Goal: Task Accomplishment & Management: Use online tool/utility

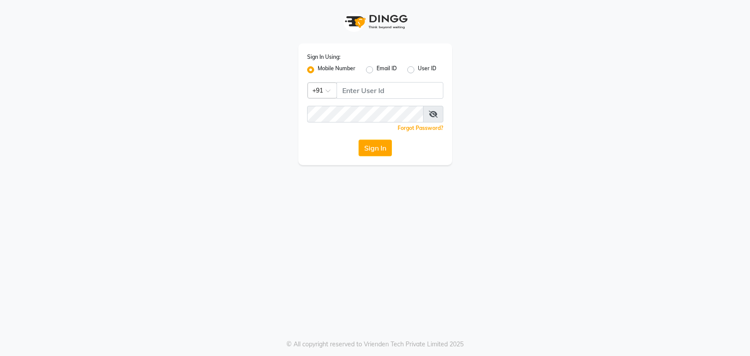
click at [397, 89] on input "Username" at bounding box center [390, 90] width 107 height 17
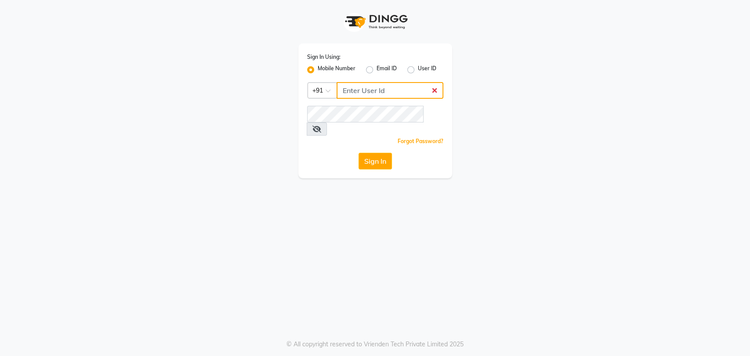
type input "8861636826"
click at [362, 153] on button "Sign In" at bounding box center [375, 161] width 33 height 17
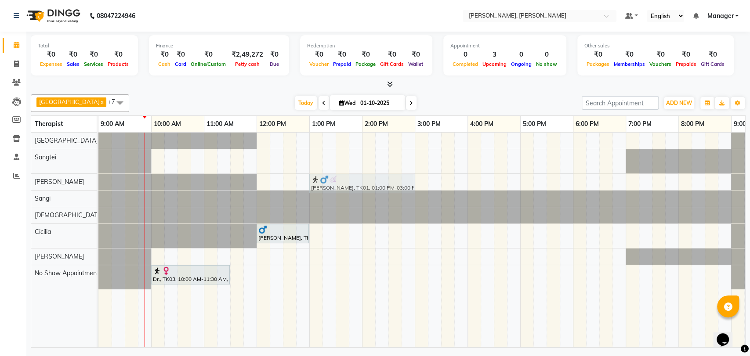
drag, startPoint x: 323, startPoint y: 164, endPoint x: 320, endPoint y: 179, distance: 15.3
click at [320, 182] on tbody "[PERSON_NAME], TK01, 01:00 PM-03:00 PM, Swedish Therapy (120) [PERSON_NAME], TK…" at bounding box center [440, 211] width 685 height 157
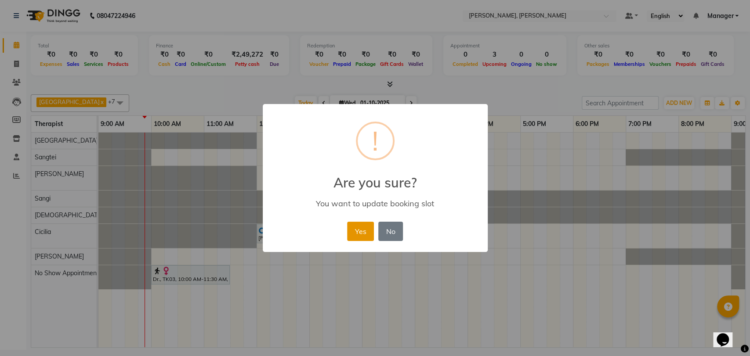
click at [366, 231] on button "Yes" at bounding box center [360, 231] width 27 height 19
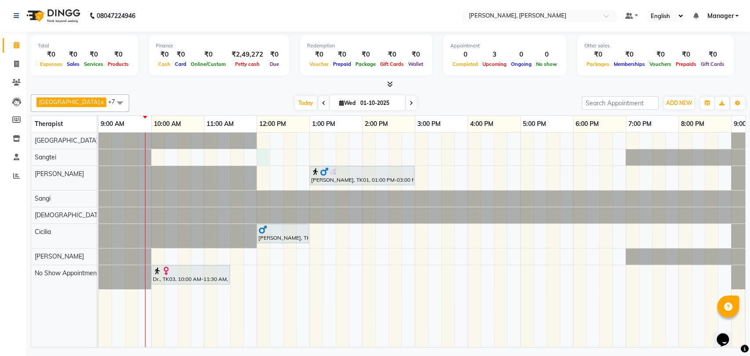
click at [266, 152] on div "[PERSON_NAME], TK01, 01:00 PM-03:00 PM, Swedish Therapy (120) [PERSON_NAME], TK…" at bounding box center [440, 240] width 685 height 215
select select "63890"
select select "720"
select select "tentative"
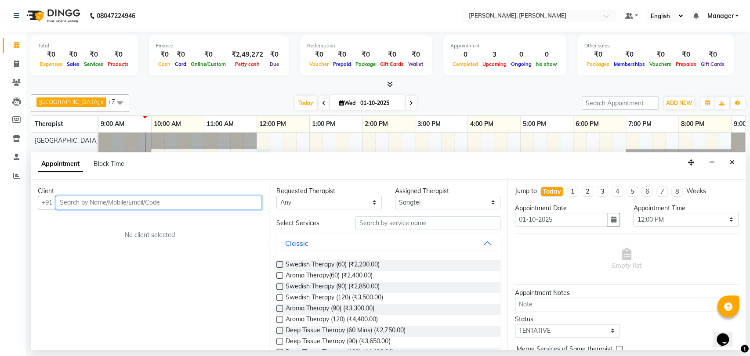
click at [134, 203] on input "text" at bounding box center [159, 203] width 206 height 14
click at [351, 205] on select "Any Cicilia [PERSON_NAME] [DEMOGRAPHIC_DATA] No Show Appointment [PERSON_NAME] …" at bounding box center [328, 203] width 105 height 14
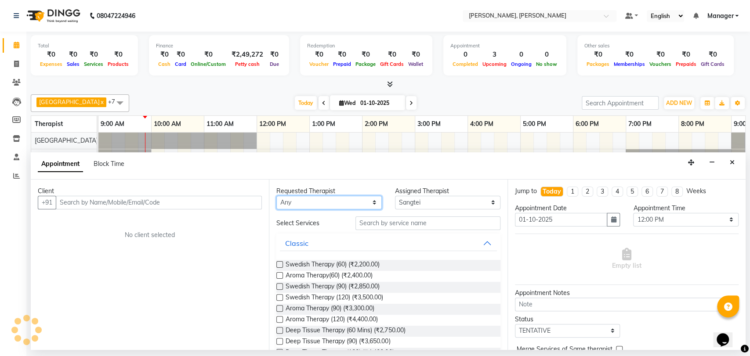
select select "63890"
click at [276, 196] on select "Any Cicilia [PERSON_NAME] [DEMOGRAPHIC_DATA] No Show Appointment [PERSON_NAME] …" at bounding box center [328, 203] width 105 height 14
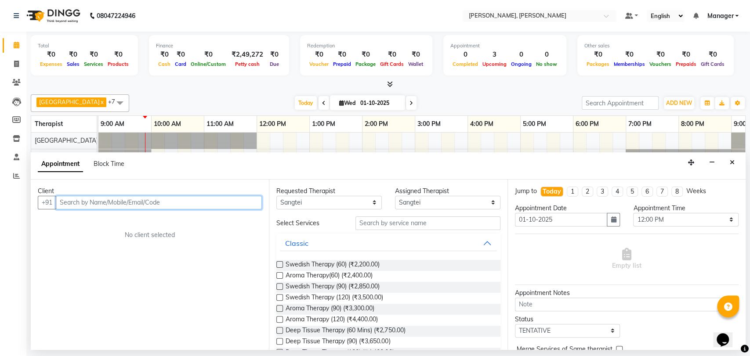
click at [225, 201] on input "text" at bounding box center [159, 203] width 206 height 14
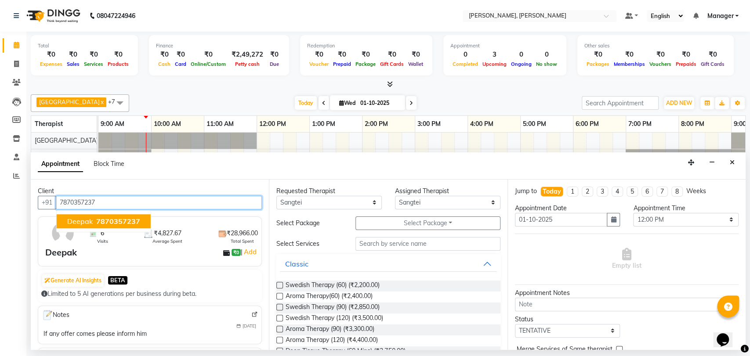
click at [101, 220] on span "7870357237" at bounding box center [118, 221] width 44 height 9
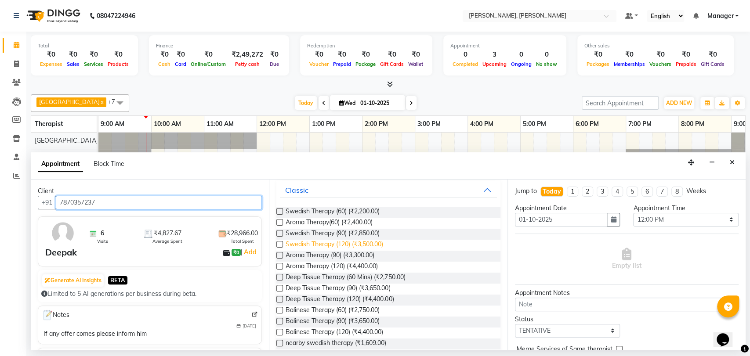
scroll to position [98, 0]
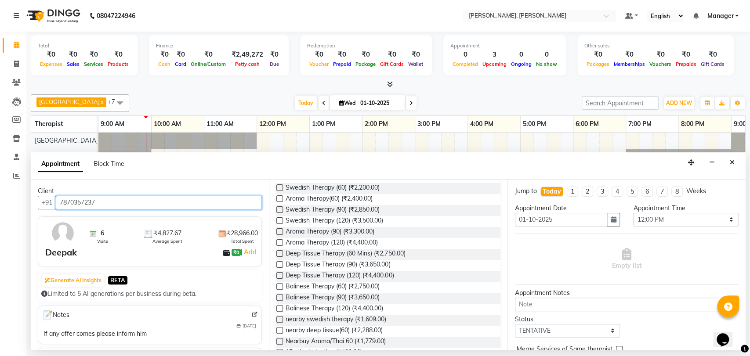
type input "7870357237"
click at [283, 264] on label at bounding box center [279, 264] width 7 height 7
click at [282, 264] on input "checkbox" at bounding box center [279, 266] width 6 height 6
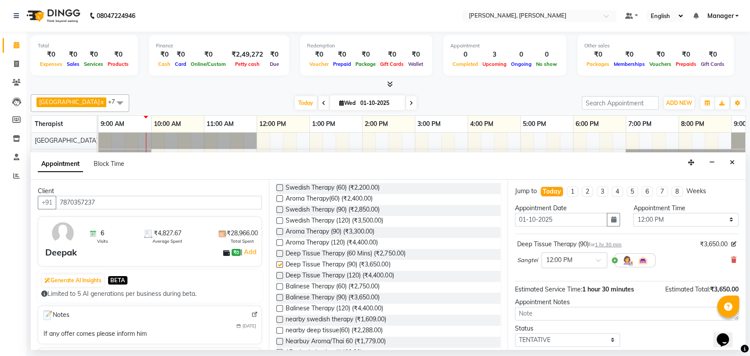
checkbox input "false"
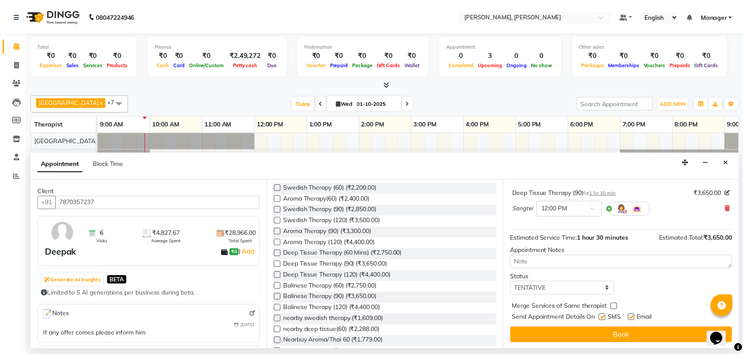
scroll to position [52, 0]
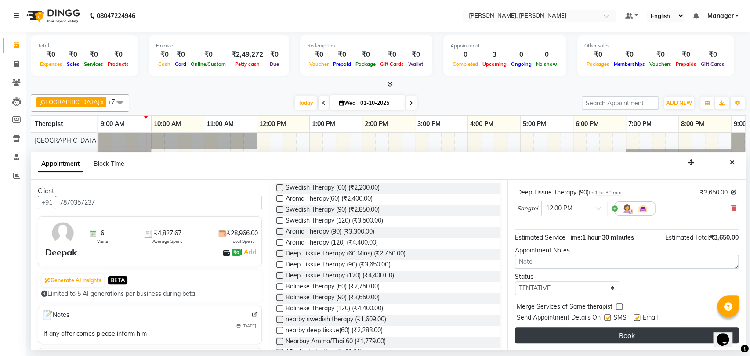
click at [627, 338] on button "Book" at bounding box center [627, 336] width 224 height 16
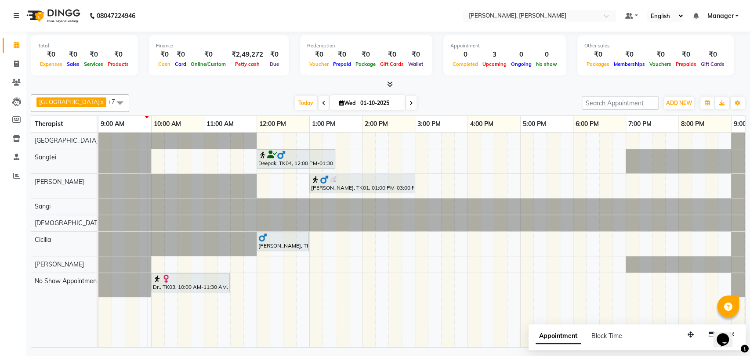
click at [188, 282] on div at bounding box center [190, 279] width 75 height 9
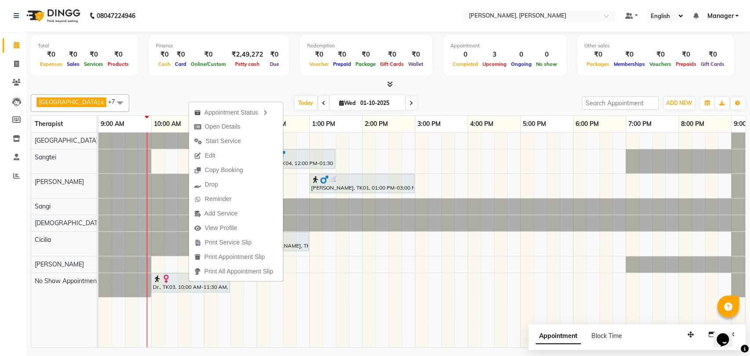
click at [149, 108] on div "[DATE] [DATE]" at bounding box center [356, 103] width 444 height 13
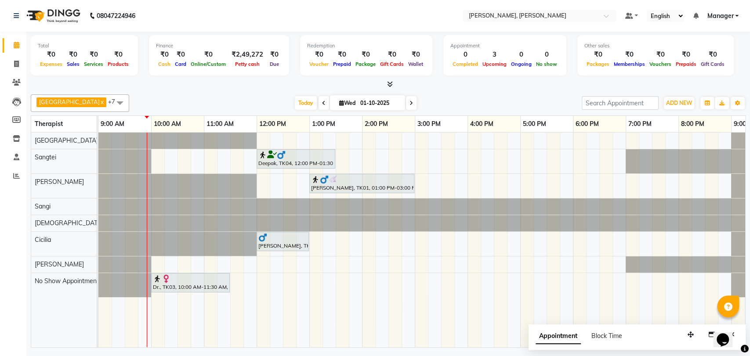
click at [323, 183] on div "[PERSON_NAME], TK01, 01:00 PM-03:00 PM, Swedish Therapy (120)" at bounding box center [361, 183] width 103 height 17
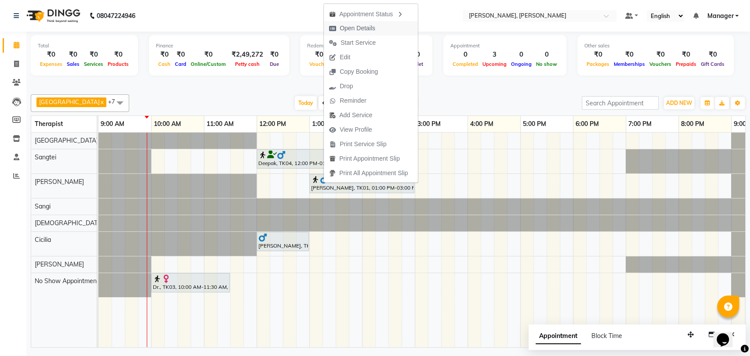
click at [375, 27] on span "Open Details" at bounding box center [352, 28] width 57 height 14
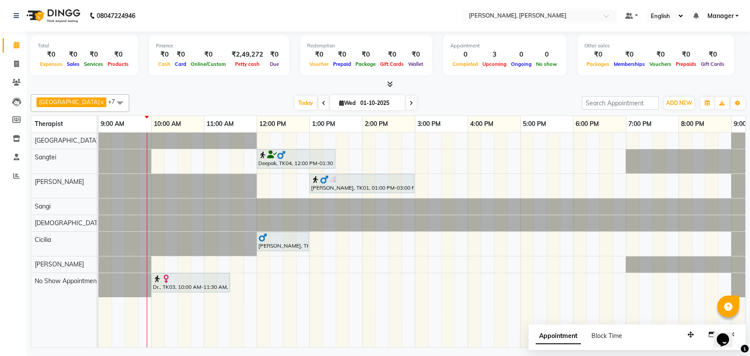
click at [350, 177] on div at bounding box center [361, 179] width 101 height 9
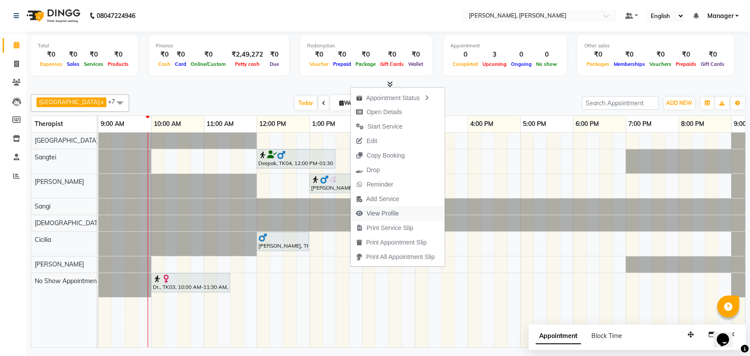
click at [376, 208] on span "View Profile" at bounding box center [378, 214] width 54 height 14
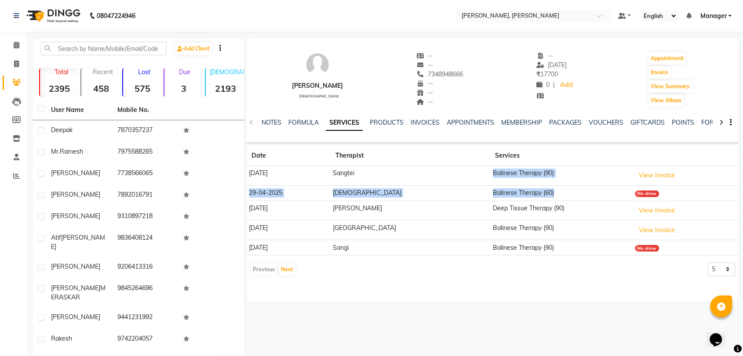
drag, startPoint x: 442, startPoint y: 180, endPoint x: 545, endPoint y: 191, distance: 103.8
click at [545, 191] on tbody "[DATE] Sangtei Balinese Therapy (90) View Invoice [DATE] Gospel Balinese Therap…" at bounding box center [492, 211] width 492 height 90
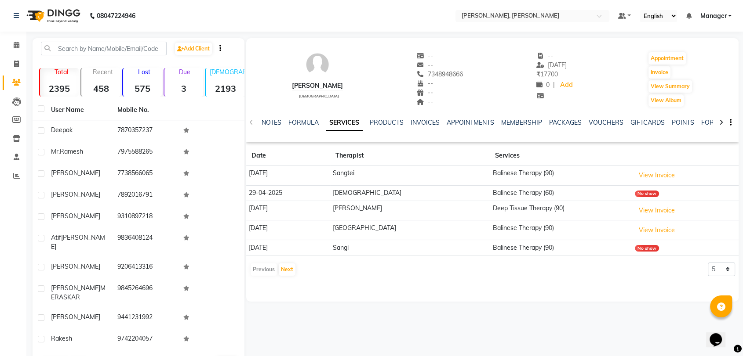
click at [446, 268] on div "Previous Next 5 10 50 100 500" at bounding box center [492, 270] width 485 height 14
click at [552, 124] on link "PACKAGES" at bounding box center [565, 123] width 33 height 8
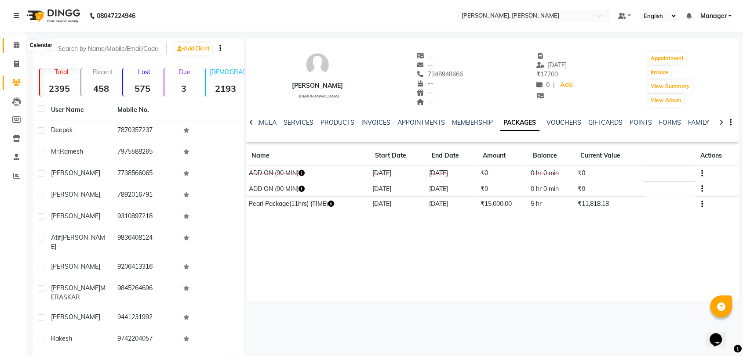
click at [14, 48] on icon at bounding box center [17, 45] width 6 height 7
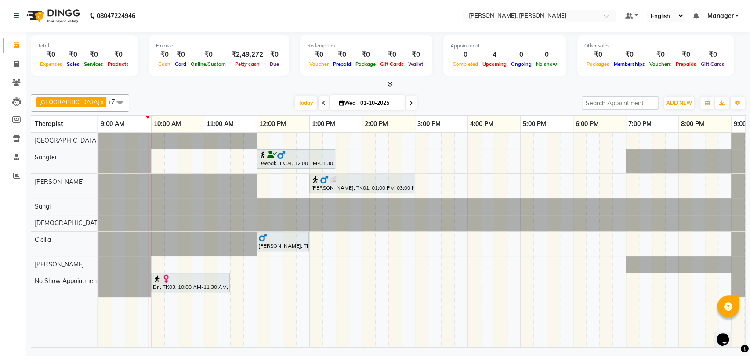
click at [261, 160] on div "Deepak, TK04, 12:00 PM-01:30 PM, Deep Tissue Therapy (90)" at bounding box center [295, 159] width 77 height 17
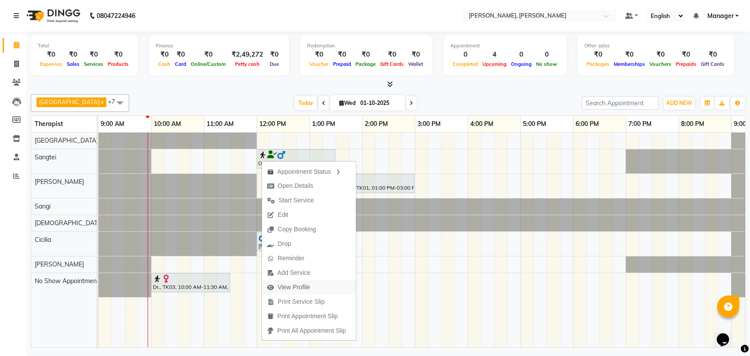
click at [303, 283] on span "View Profile" at bounding box center [294, 287] width 33 height 9
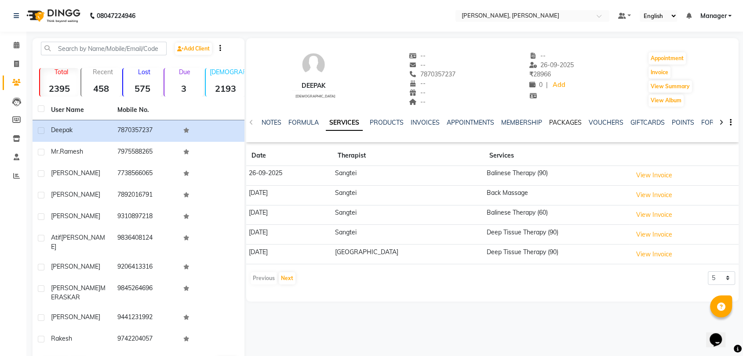
click at [552, 123] on link "PACKAGES" at bounding box center [565, 123] width 33 height 8
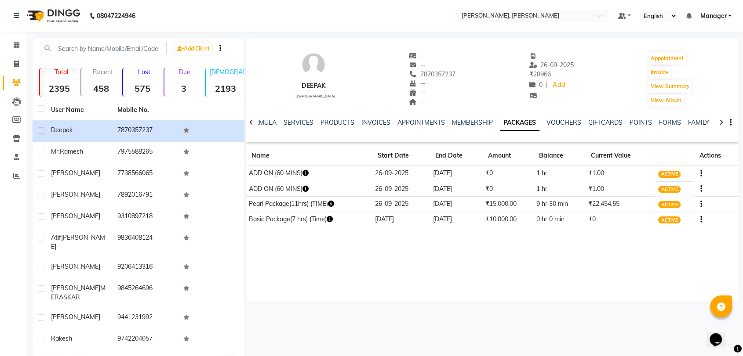
click at [396, 261] on div "Deepak [DEMOGRAPHIC_DATA] -- -- 7870357237 -- -- -- -- [DATE] ₹ 28966 0 | Add A…" at bounding box center [492, 170] width 492 height 264
click at [17, 46] on icon at bounding box center [17, 45] width 6 height 7
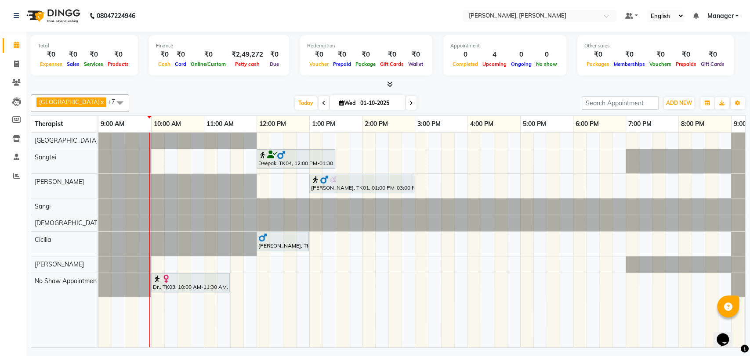
click at [279, 153] on img at bounding box center [281, 155] width 9 height 9
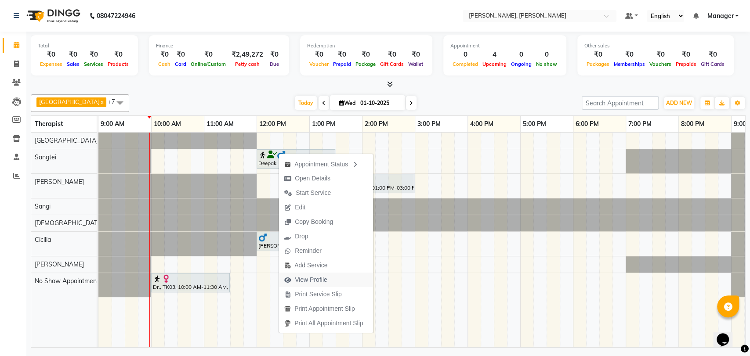
click at [323, 279] on span "View Profile" at bounding box center [311, 279] width 33 height 9
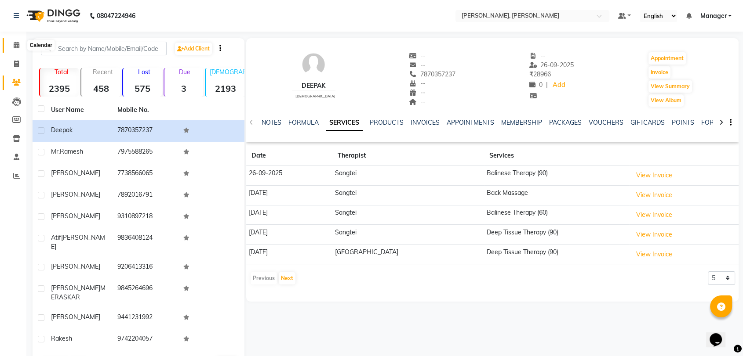
click at [14, 45] on icon at bounding box center [17, 45] width 6 height 7
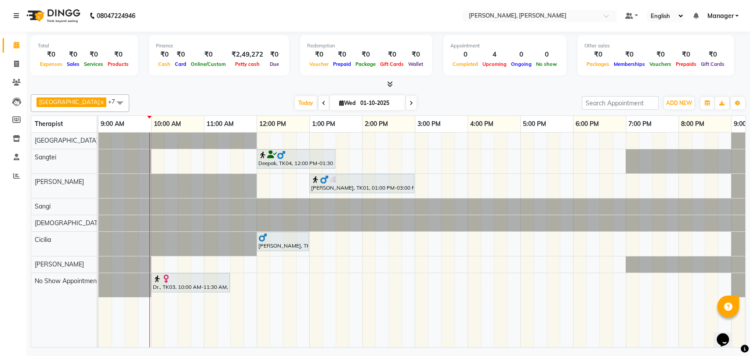
click at [323, 181] on img at bounding box center [324, 179] width 9 height 9
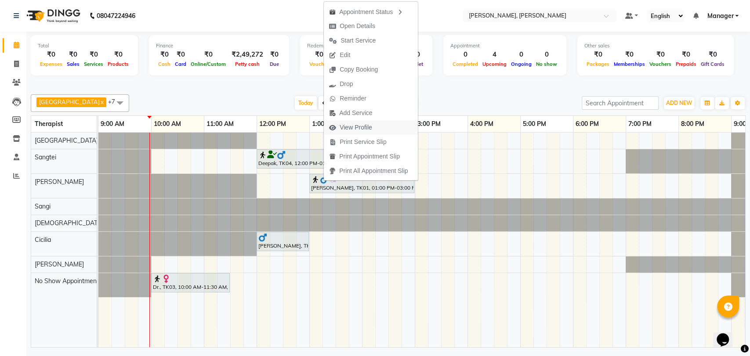
click at [355, 131] on span "View Profile" at bounding box center [356, 127] width 33 height 9
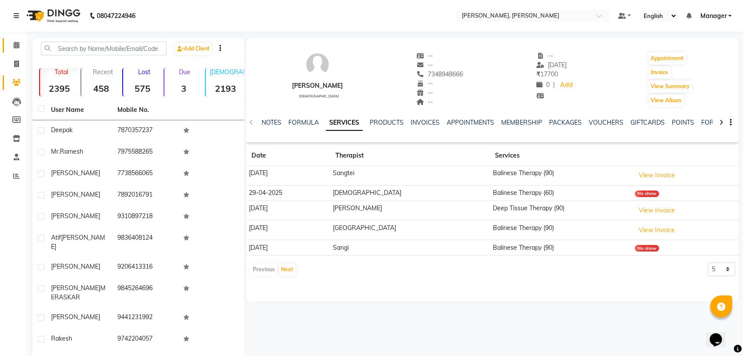
click at [14, 45] on icon at bounding box center [17, 45] width 6 height 7
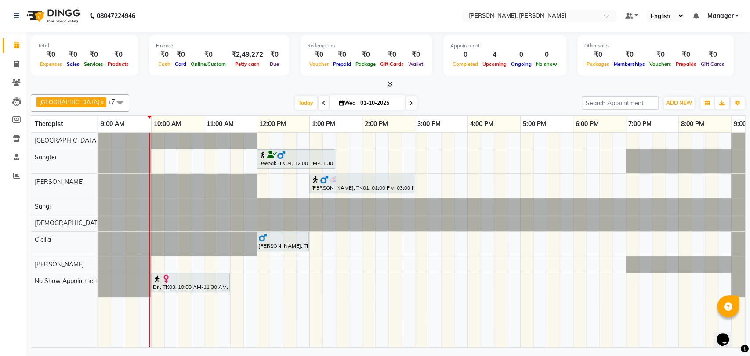
click at [278, 237] on div at bounding box center [282, 237] width 49 height 9
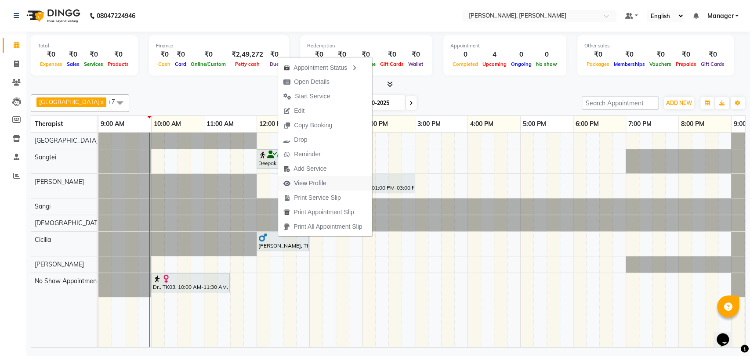
click at [311, 177] on span "View Profile" at bounding box center [305, 183] width 54 height 14
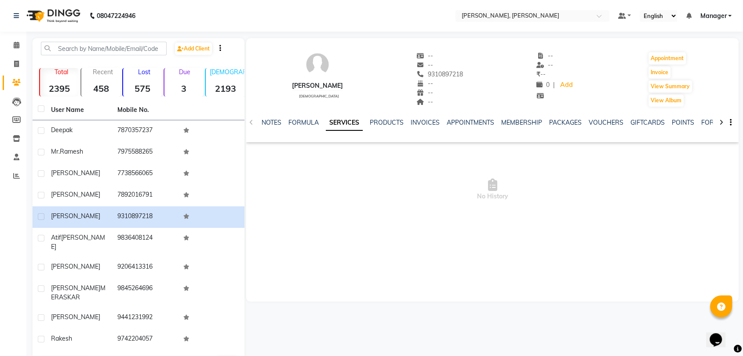
click at [562, 127] on div "PACKAGES" at bounding box center [565, 122] width 33 height 9
click at [563, 123] on link "PACKAGES" at bounding box center [565, 123] width 33 height 8
click at [250, 123] on icon at bounding box center [251, 123] width 4 height 6
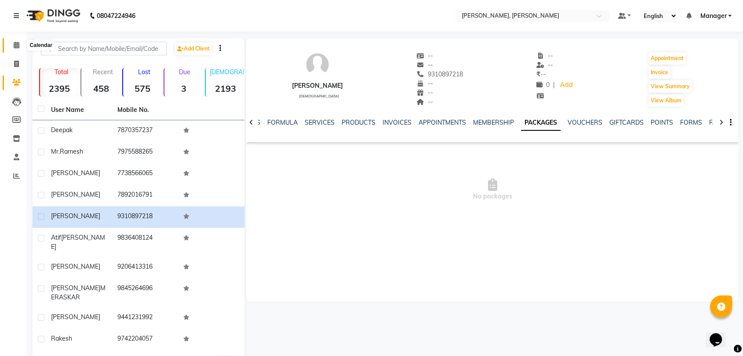
click at [11, 48] on span at bounding box center [16, 45] width 15 height 10
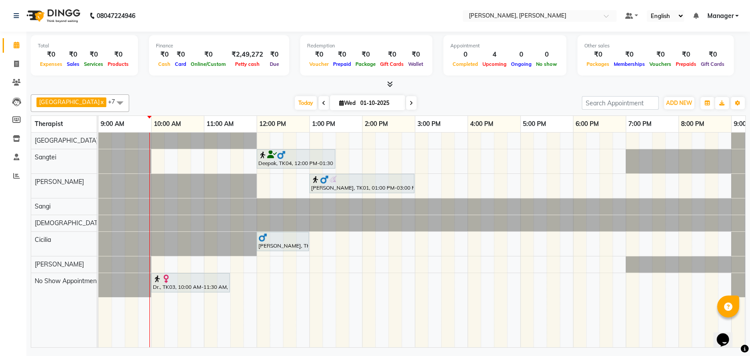
click at [322, 101] on icon at bounding box center [324, 103] width 4 height 5
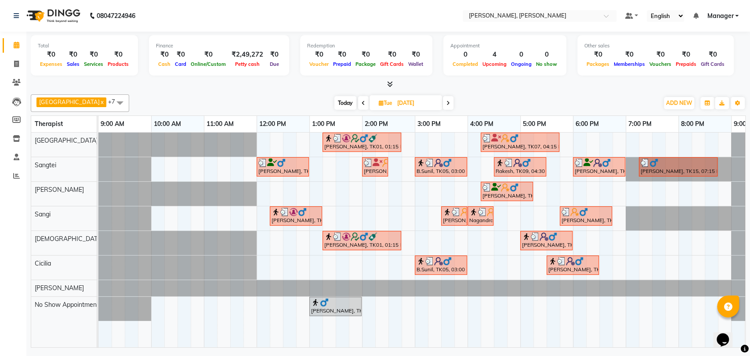
click at [446, 105] on icon at bounding box center [448, 103] width 4 height 5
type input "01-10-2025"
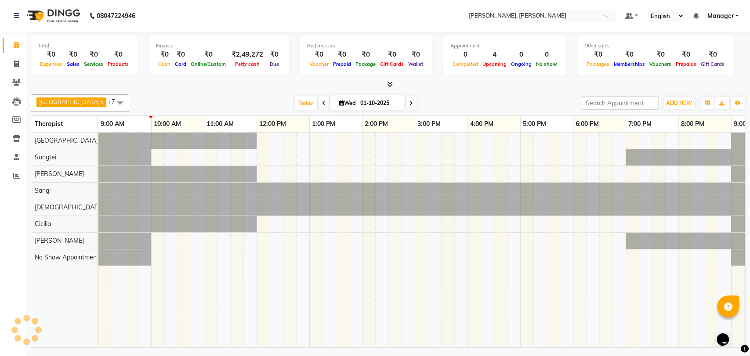
scroll to position [0, 39]
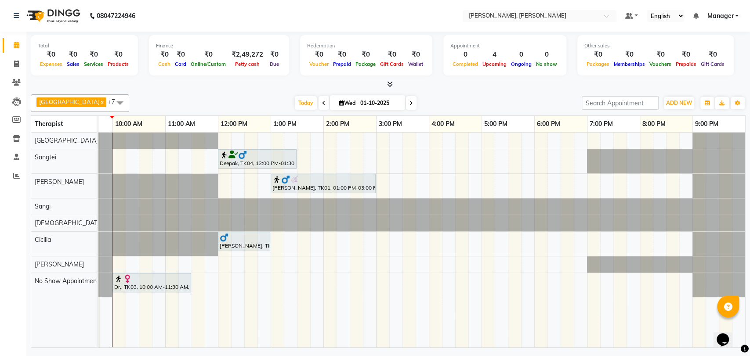
click at [285, 156] on div at bounding box center [257, 155] width 75 height 9
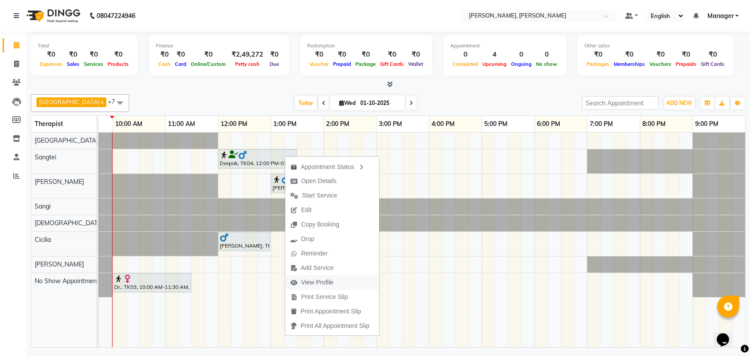
click at [316, 282] on span "View Profile" at bounding box center [317, 282] width 33 height 9
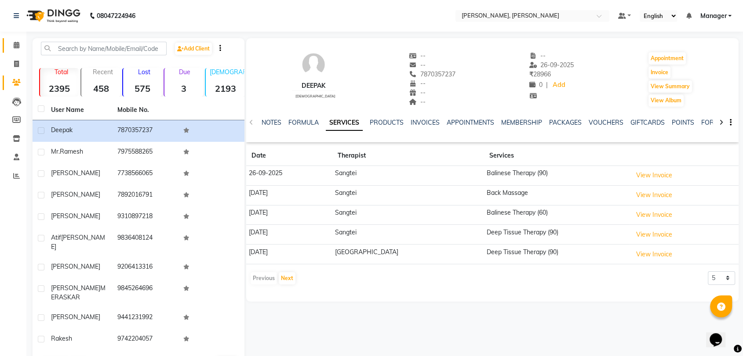
click at [11, 51] on link "Calendar" at bounding box center [13, 45] width 21 height 14
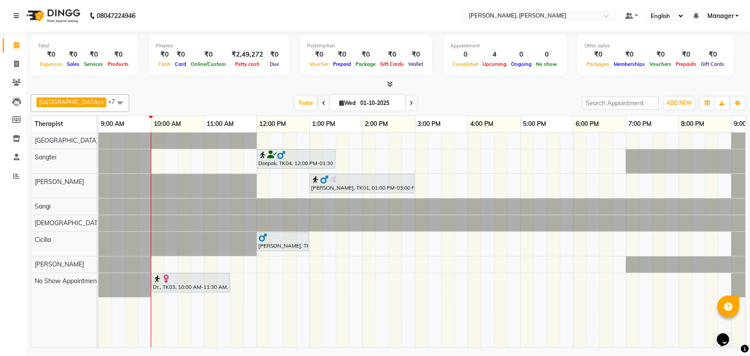
click at [223, 282] on div at bounding box center [190, 279] width 75 height 9
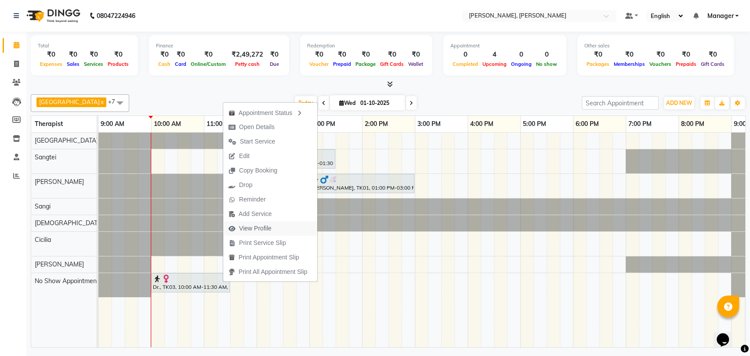
click at [233, 225] on span "View Profile" at bounding box center [250, 228] width 54 height 14
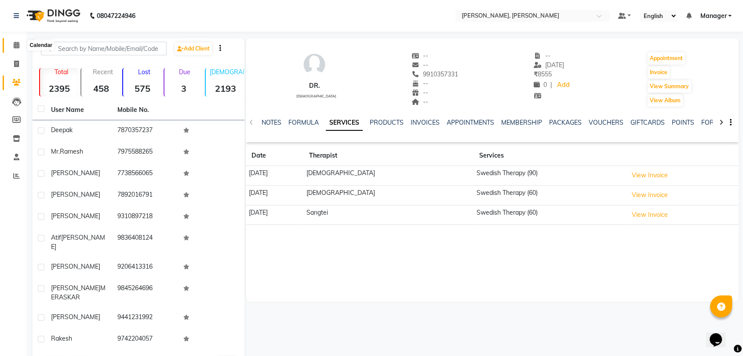
click at [18, 45] on icon at bounding box center [17, 45] width 6 height 7
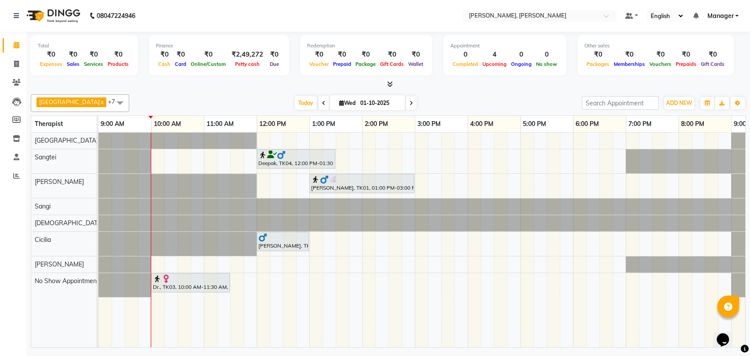
click at [156, 278] on img at bounding box center [157, 279] width 9 height 9
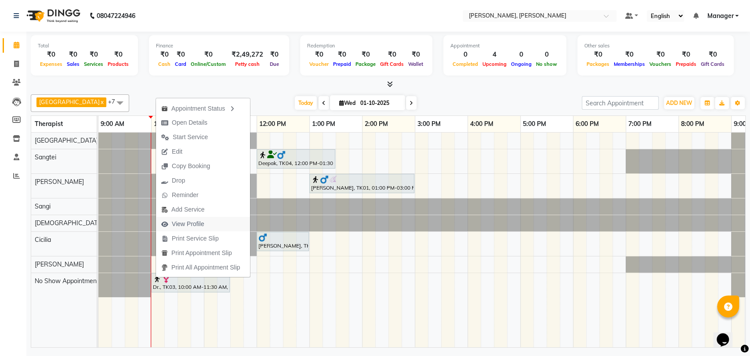
click at [205, 223] on span "View Profile" at bounding box center [183, 224] width 54 height 14
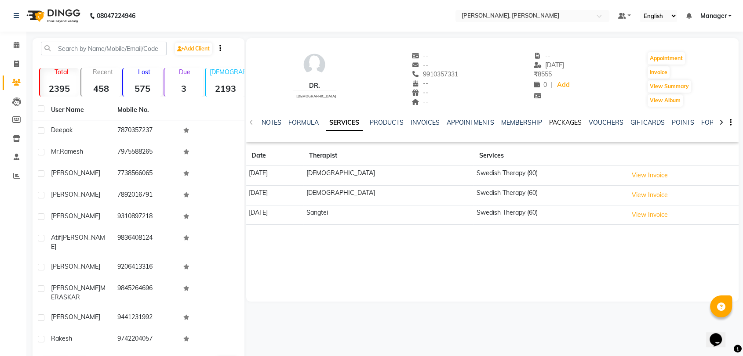
click at [553, 124] on link "PACKAGES" at bounding box center [565, 123] width 33 height 8
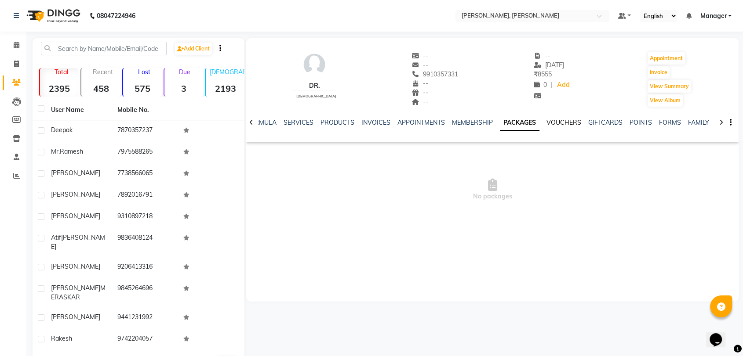
click at [553, 124] on link "VOUCHERS" at bounding box center [563, 123] width 35 height 8
click at [496, 125] on link "PACKAGES" at bounding box center [509, 123] width 33 height 8
click at [4, 45] on link "Calendar" at bounding box center [13, 45] width 21 height 14
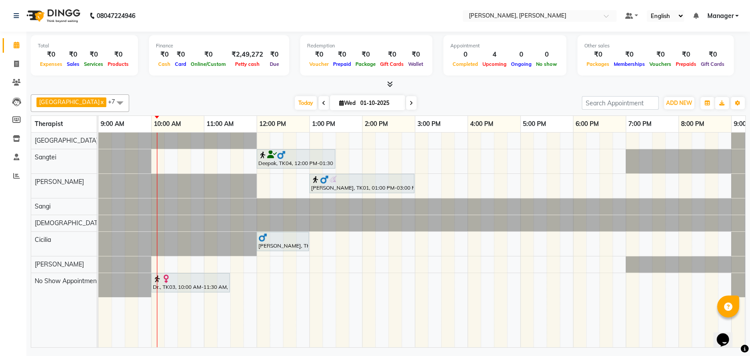
click at [344, 186] on div "[PERSON_NAME], TK01, 01:00 PM-03:00 PM, Swedish Therapy (120)" at bounding box center [361, 183] width 103 height 17
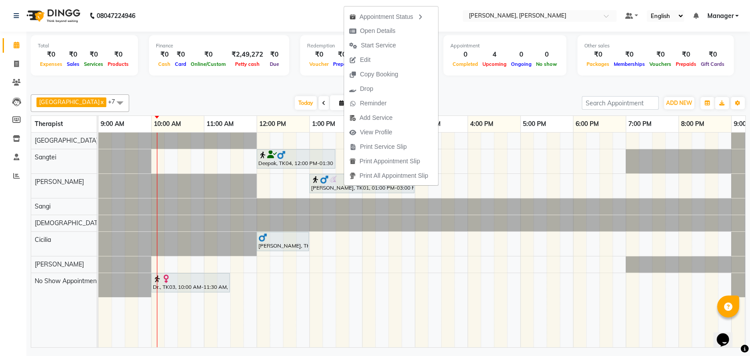
click at [329, 189] on div "[PERSON_NAME], TK01, 01:00 PM-03:00 PM, Swedish Therapy (120)" at bounding box center [361, 183] width 103 height 17
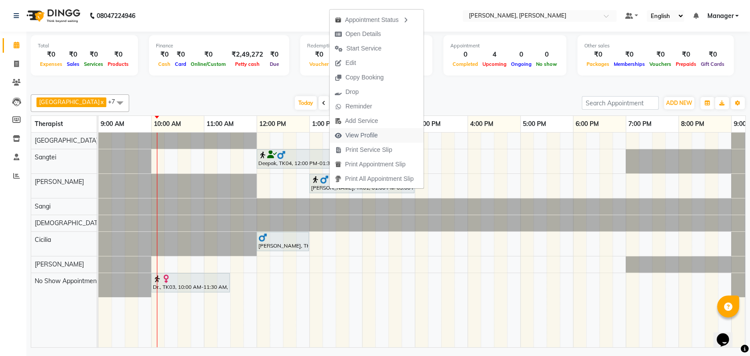
click at [352, 132] on span "View Profile" at bounding box center [361, 135] width 33 height 9
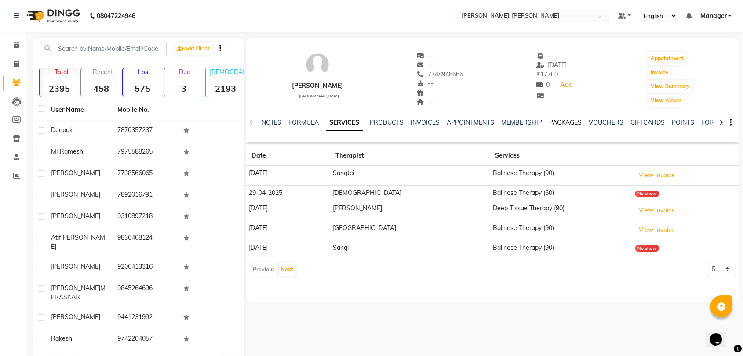
click at [553, 119] on link "PACKAGES" at bounding box center [565, 123] width 33 height 8
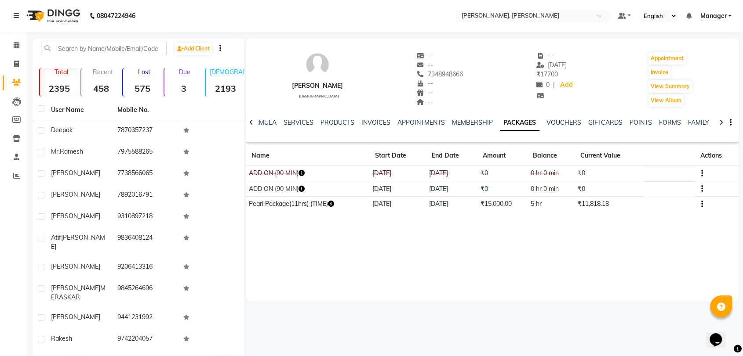
click at [703, 174] on icon "button" at bounding box center [702, 174] width 2 height 0
click at [10, 47] on span at bounding box center [16, 45] width 15 height 10
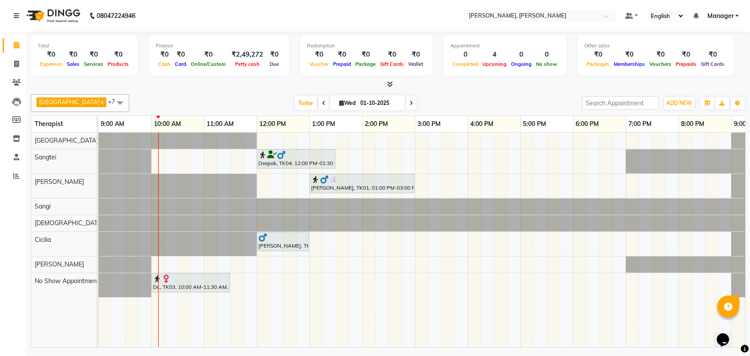
click at [10, 47] on span at bounding box center [16, 45] width 15 height 10
drag, startPoint x: 10, startPoint y: 47, endPoint x: 155, endPoint y: 96, distance: 152.8
click at [155, 96] on div "[PERSON_NAME] x Sangtei x [PERSON_NAME] x [DEMOGRAPHIC_DATA] x Sangi x Cicilia …" at bounding box center [388, 103] width 715 height 18
click at [152, 94] on div "[PERSON_NAME] x Sangtei x [PERSON_NAME] x [DEMOGRAPHIC_DATA] x Sangi x Cicilia …" at bounding box center [388, 103] width 715 height 18
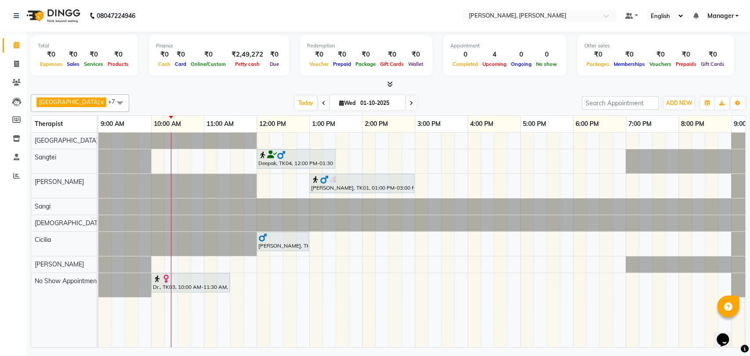
click at [152, 94] on div "[PERSON_NAME] x Sangtei x [PERSON_NAME] x [DEMOGRAPHIC_DATA] x Sangi x Cicilia …" at bounding box center [388, 103] width 715 height 18
click at [0, 289] on div "Calendar Invoice Clients Leads Members Inventory Staff Reports Completed InProg…" at bounding box center [59, 184] width 119 height 318
click at [0, 290] on div "Calendar Invoice Clients Leads Members Inventory Staff Reports Completed InProg…" at bounding box center [59, 184] width 119 height 318
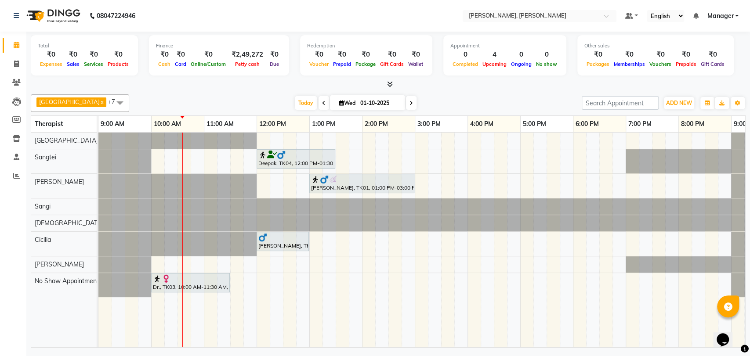
click at [0, 290] on div "Calendar Invoice Clients Leads Members Inventory Staff Reports Completed InProg…" at bounding box center [59, 184] width 119 height 318
click at [197, 296] on div "Deepak, TK04, 12:00 PM-01:30 PM, Deep Tissue Therapy (90) [PERSON_NAME], TK01, …" at bounding box center [440, 240] width 685 height 215
select select "86059"
select select "tentative"
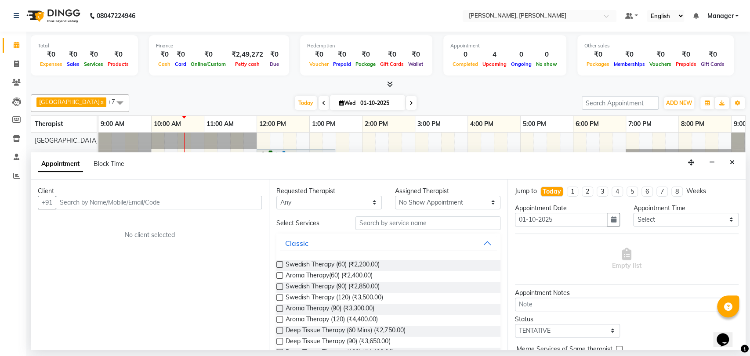
click at [226, 297] on div "Client +91 No client selected" at bounding box center [150, 265] width 238 height 170
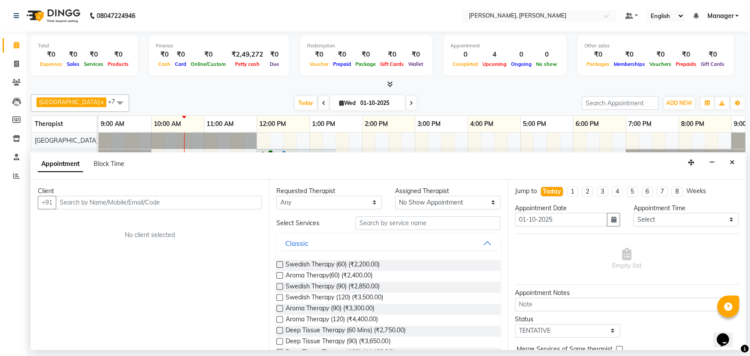
click at [226, 297] on div "Client +91 No client selected" at bounding box center [150, 265] width 238 height 170
drag, startPoint x: 228, startPoint y: 297, endPoint x: 197, endPoint y: 297, distance: 30.8
click at [197, 297] on div "Client +91 No client selected" at bounding box center [150, 265] width 238 height 170
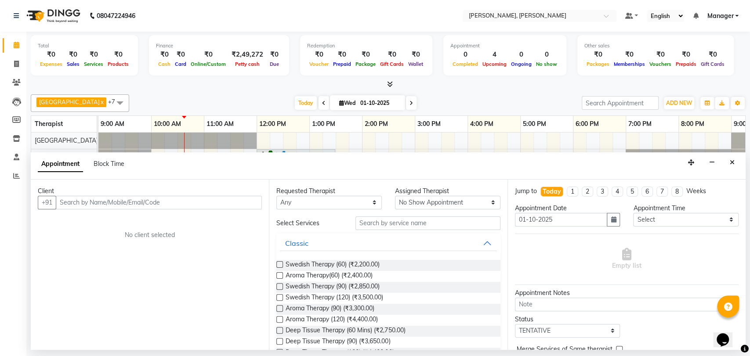
click at [197, 297] on div "Client +91 No client selected" at bounding box center [150, 265] width 238 height 170
click at [119, 300] on div "Client +91 No client selected" at bounding box center [150, 265] width 238 height 170
click at [34, 302] on div "Client +91 No client selected" at bounding box center [150, 265] width 238 height 170
drag, startPoint x: 34, startPoint y: 302, endPoint x: 41, endPoint y: 302, distance: 7.0
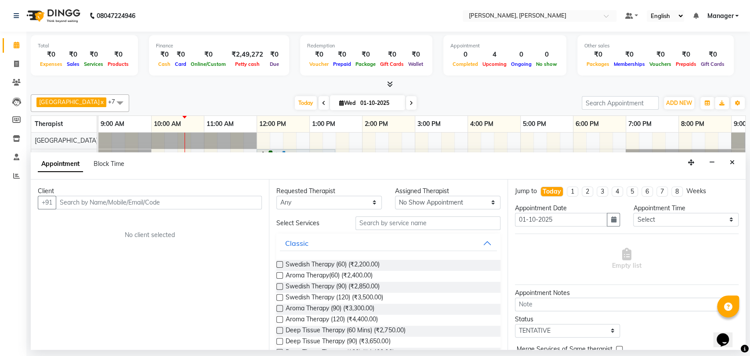
click at [40, 302] on div "Client +91 No client selected" at bounding box center [150, 265] width 238 height 170
click at [41, 302] on div "Client +91 No client selected" at bounding box center [150, 265] width 238 height 170
drag, startPoint x: 41, startPoint y: 302, endPoint x: 124, endPoint y: 302, distance: 83.0
click at [124, 302] on div "Client +91 No client selected" at bounding box center [150, 265] width 238 height 170
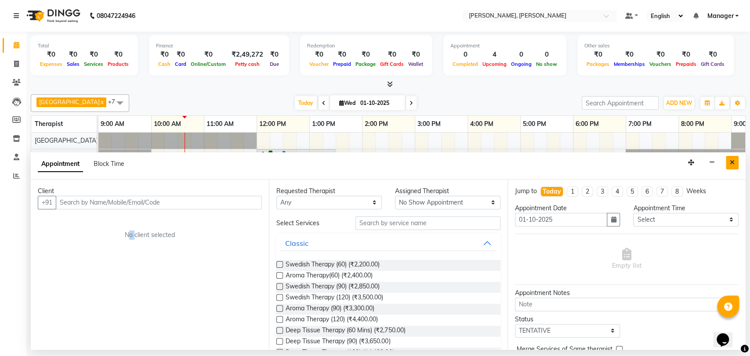
click at [736, 165] on button "Close" at bounding box center [732, 163] width 13 height 14
